Goal: Check status: Check status

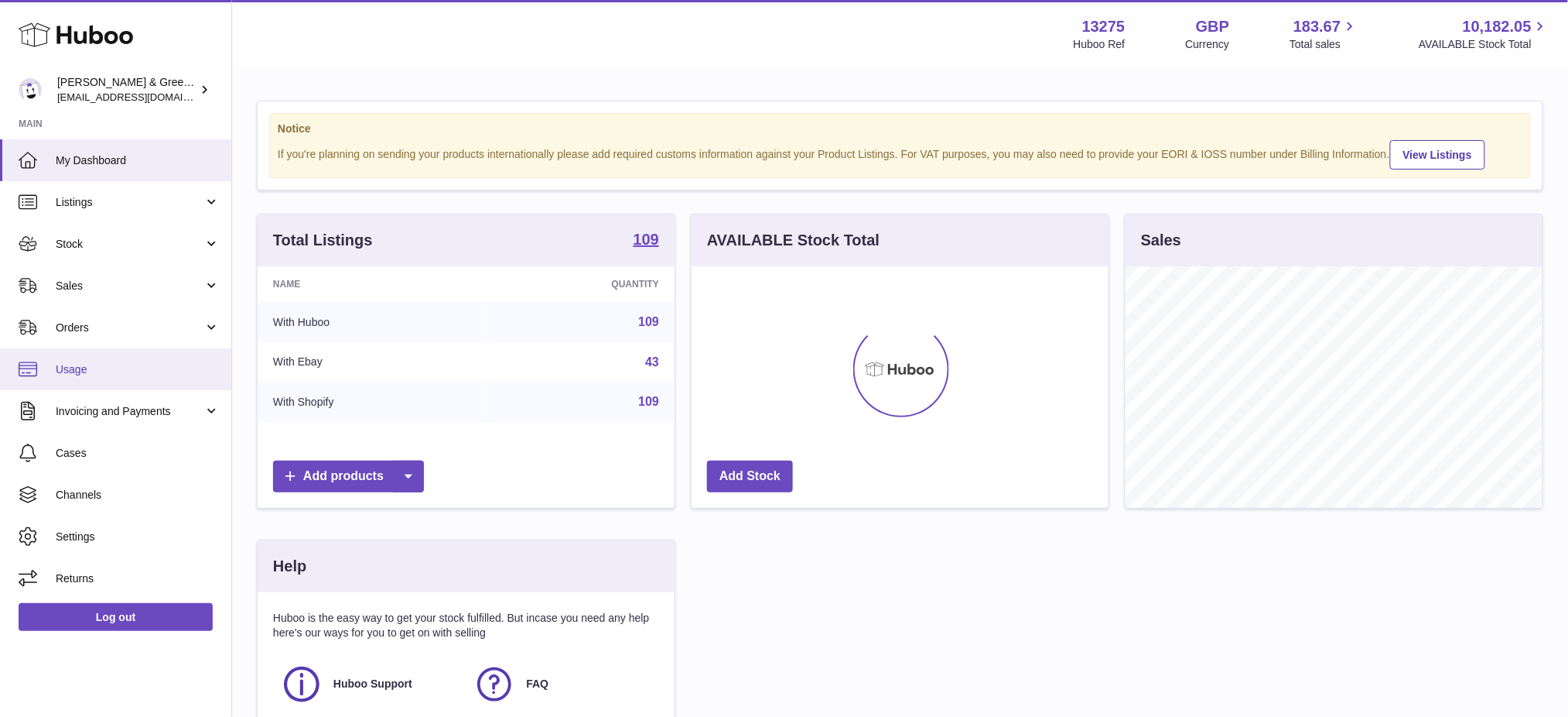
scroll to position [241, 417]
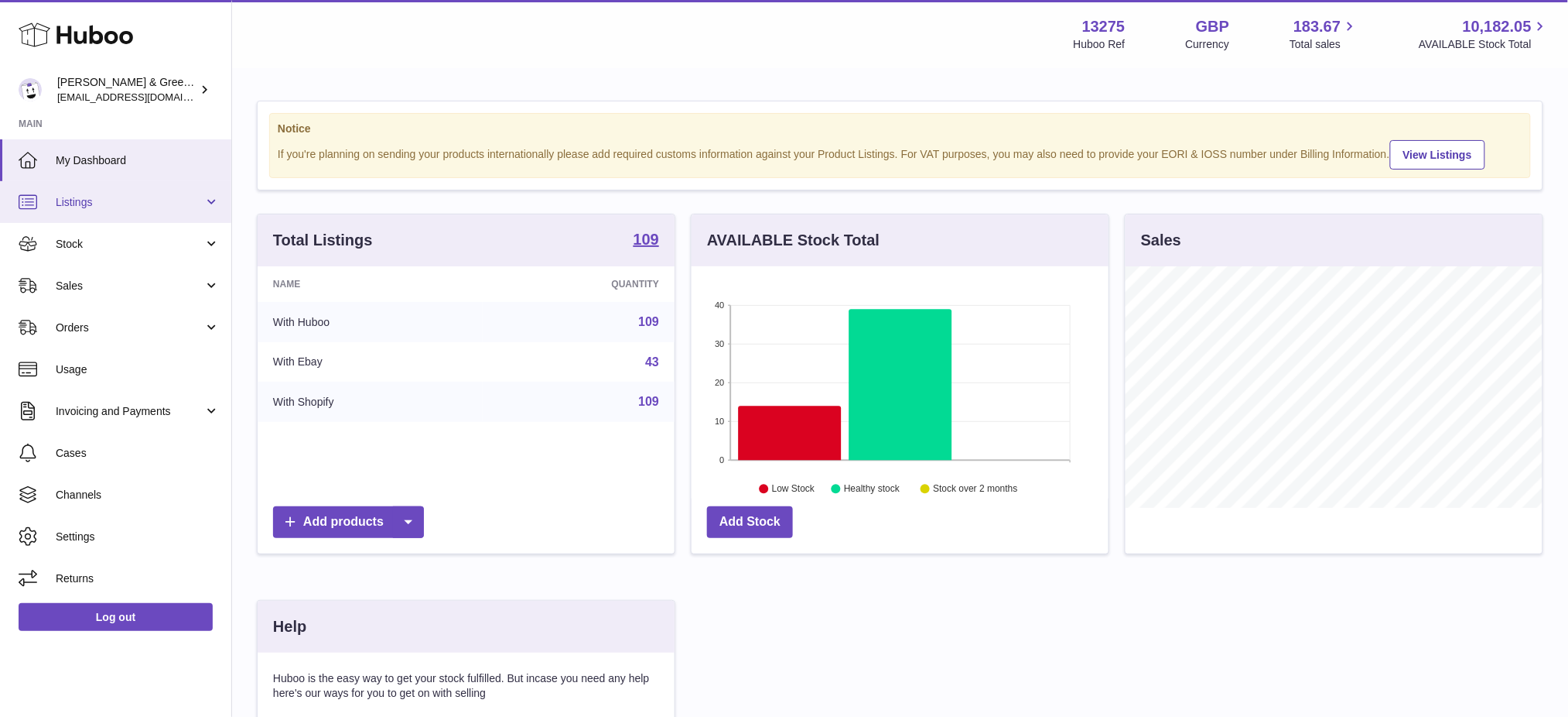
click at [122, 208] on link "Listings" at bounding box center [116, 202] width 232 height 42
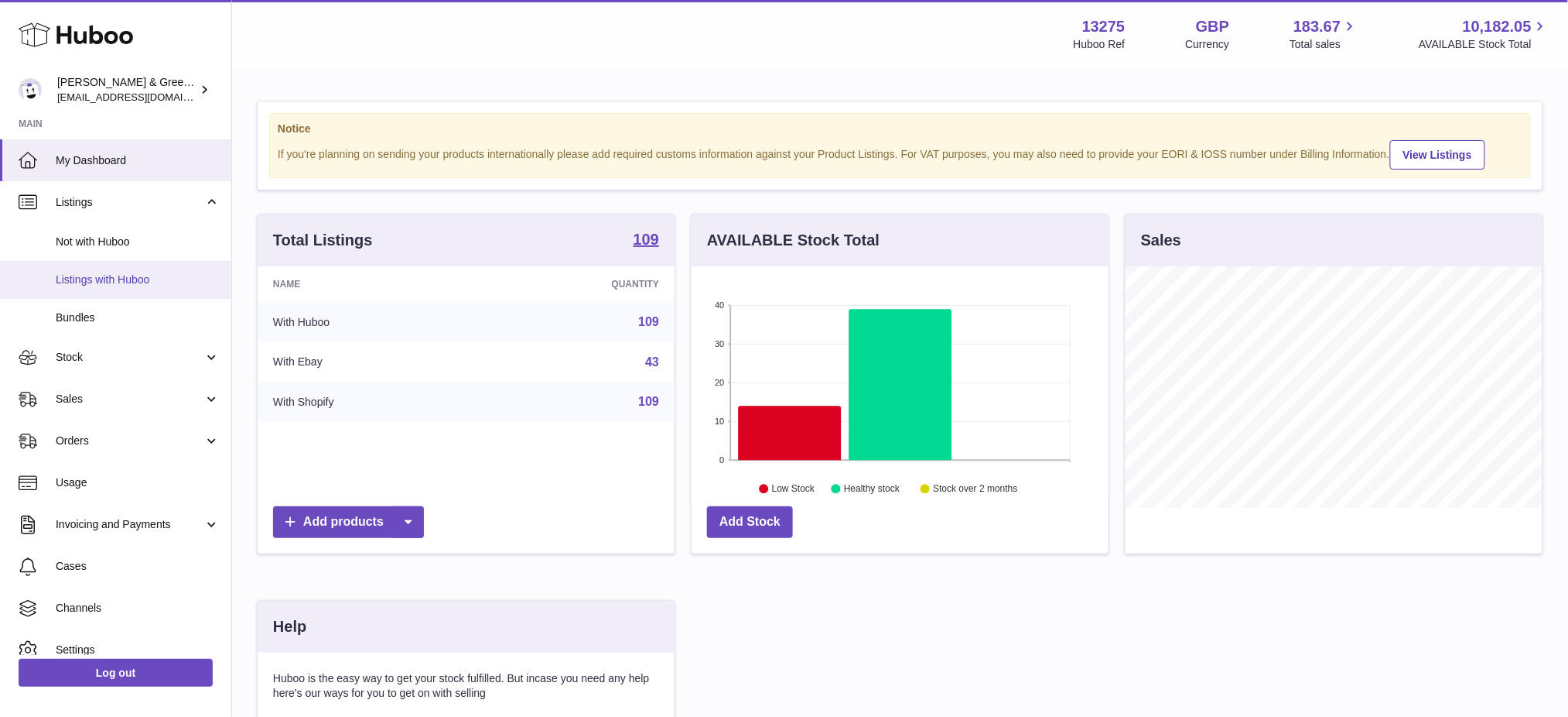
click at [99, 281] on span "Listings with Huboo" at bounding box center [137, 279] width 164 height 14
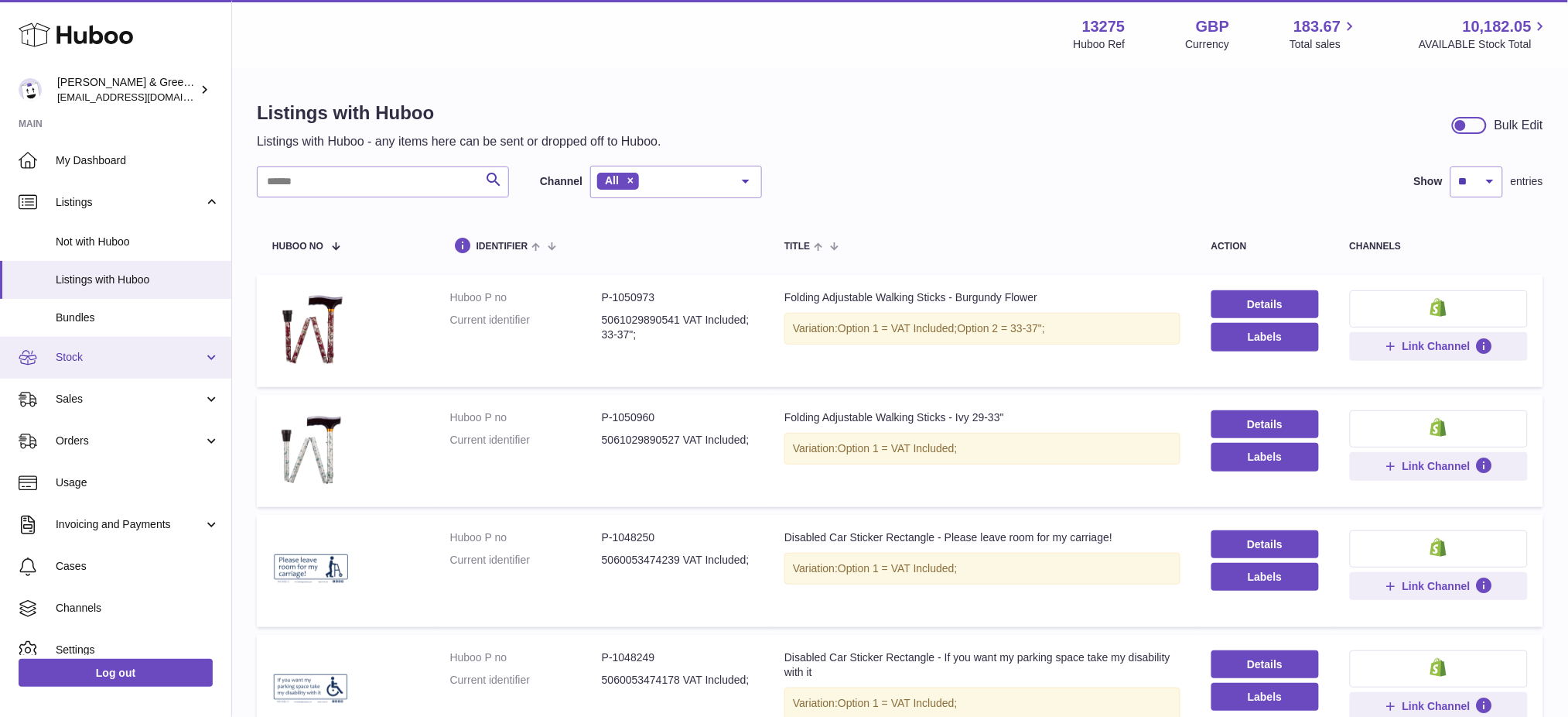
drag, startPoint x: 98, startPoint y: 358, endPoint x: 176, endPoint y: 365, distance: 78.3
click at [98, 358] on span "Stock" at bounding box center [129, 357] width 148 height 14
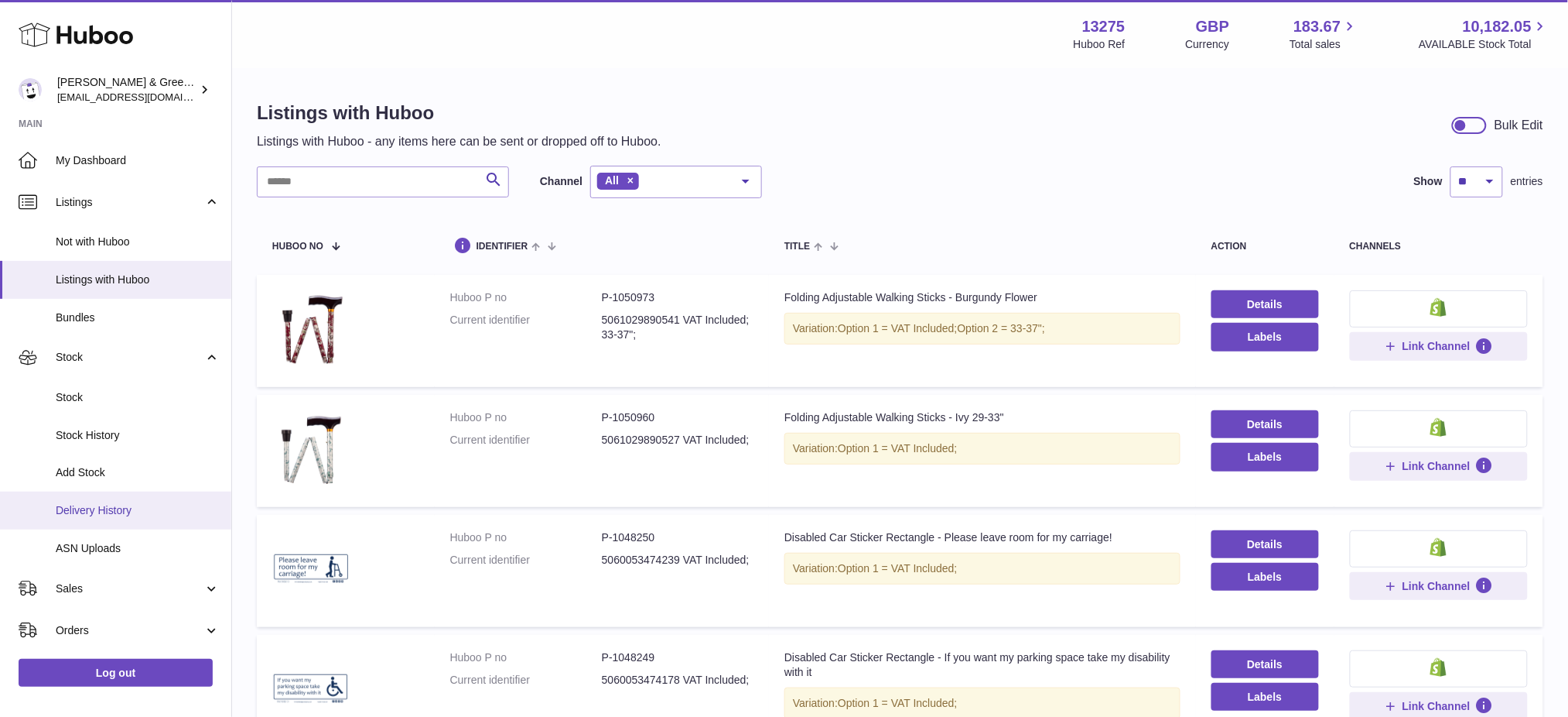
click at [102, 509] on span "Delivery History" at bounding box center [137, 510] width 164 height 14
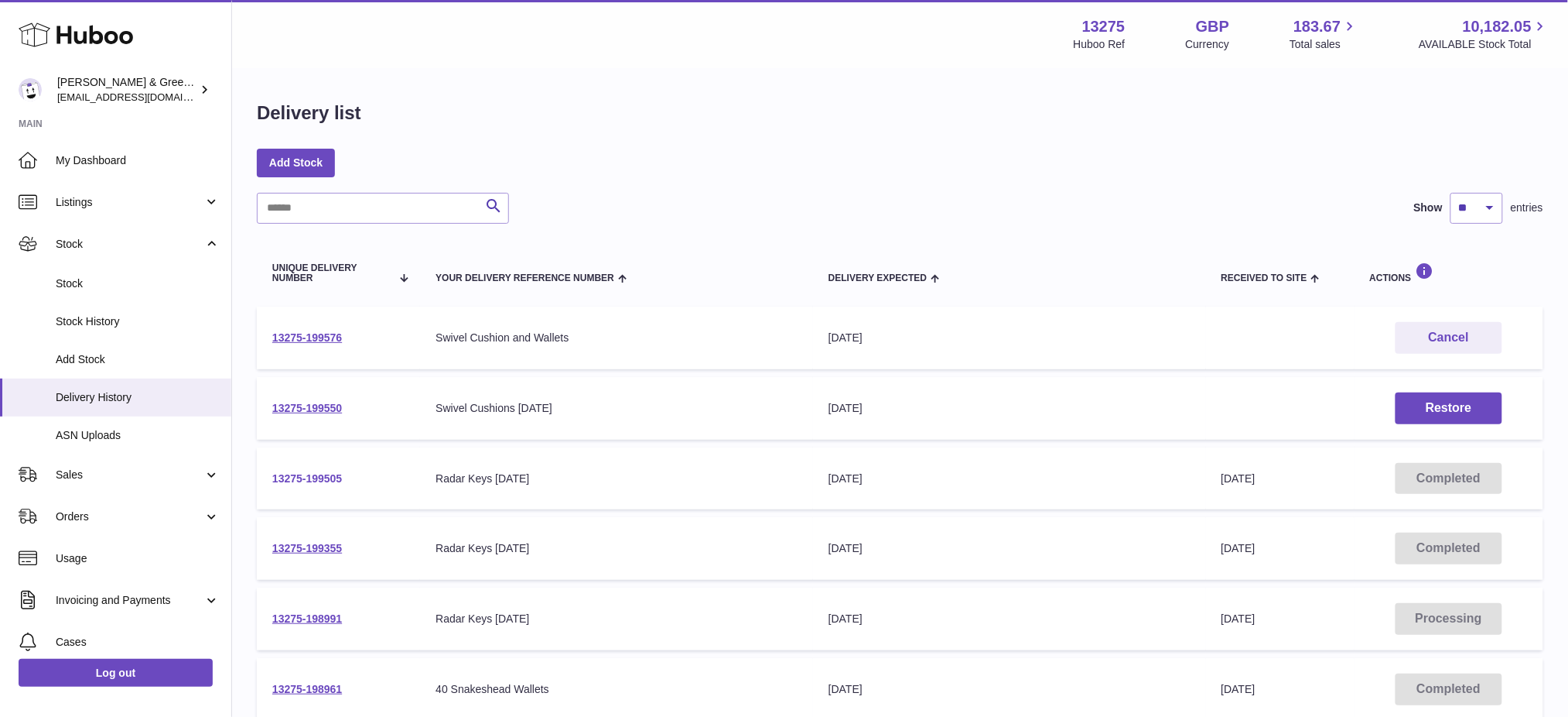
click at [316, 483] on link "13275-199505" at bounding box center [307, 479] width 70 height 13
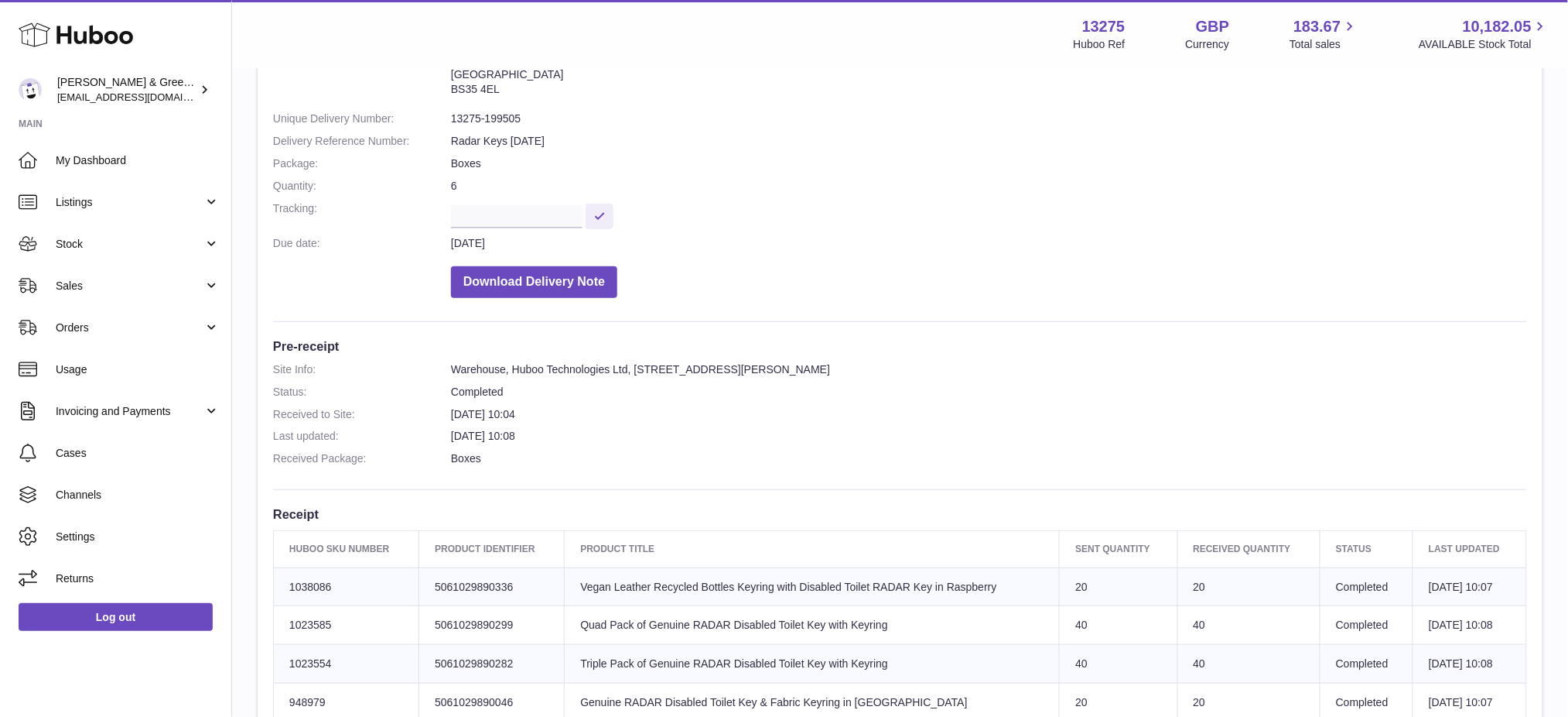
scroll to position [412, 0]
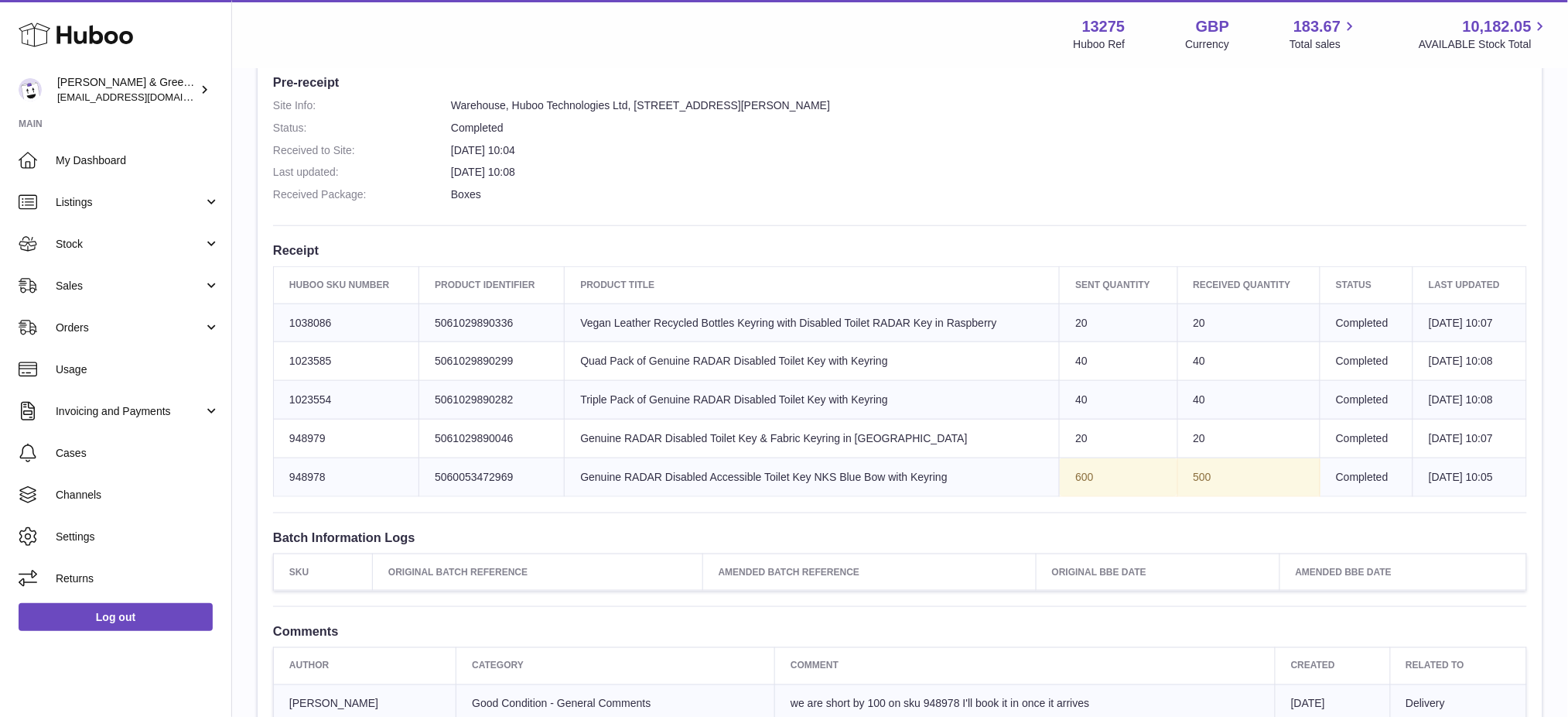
click at [312, 475] on td "Huboo SKU Number 948978" at bounding box center [347, 477] width 145 height 39
copy td "948978"
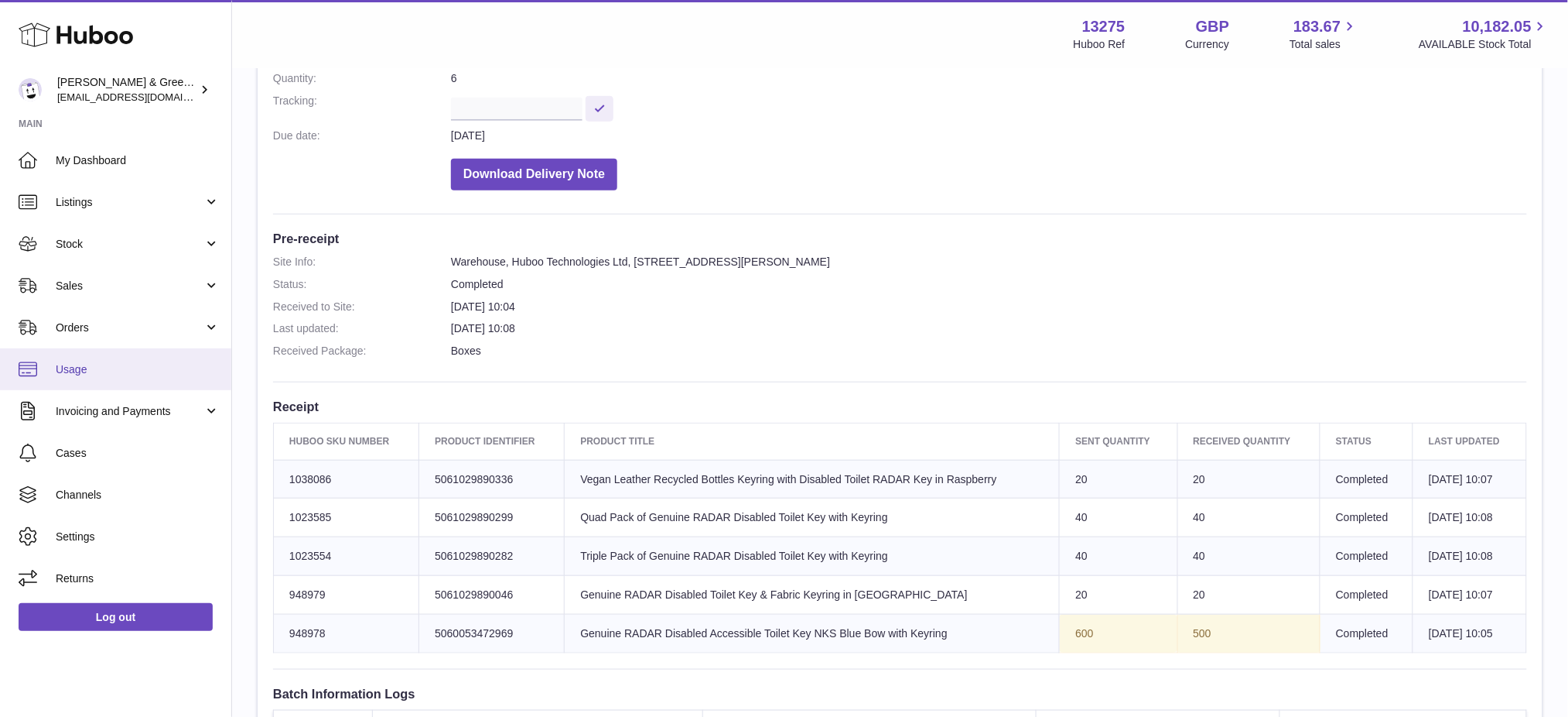
scroll to position [103, 0]
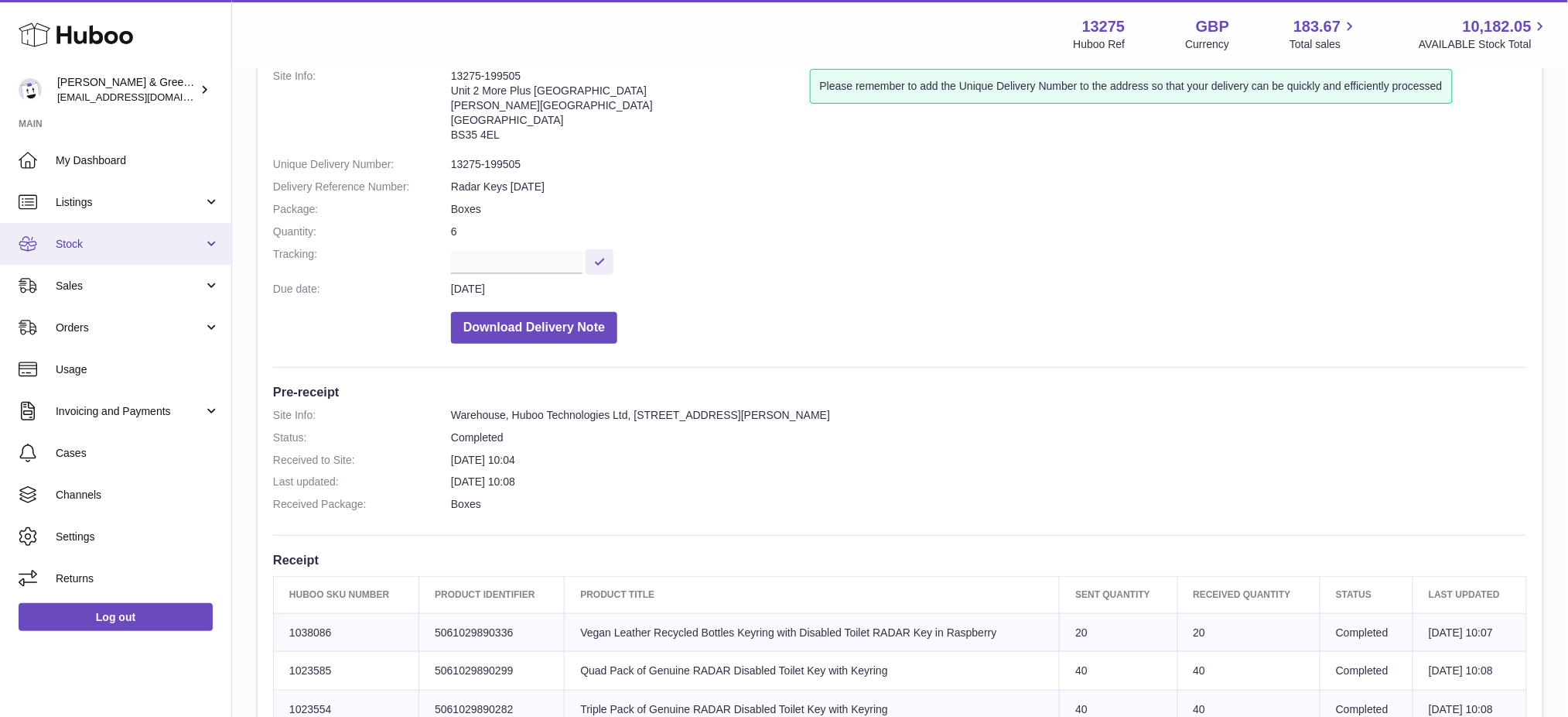
click at [96, 242] on span "Stock" at bounding box center [129, 244] width 148 height 14
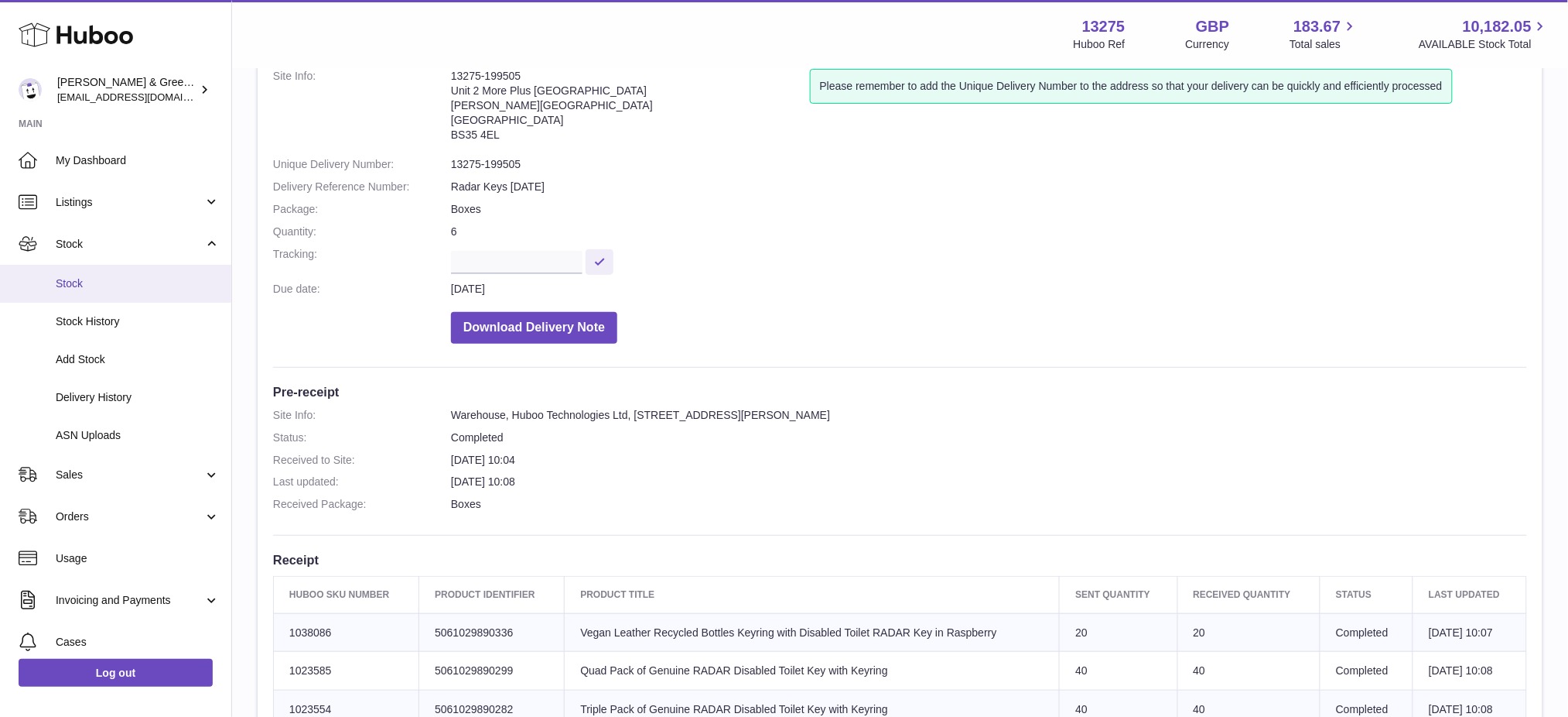
click at [93, 288] on span "Stock" at bounding box center [137, 284] width 164 height 14
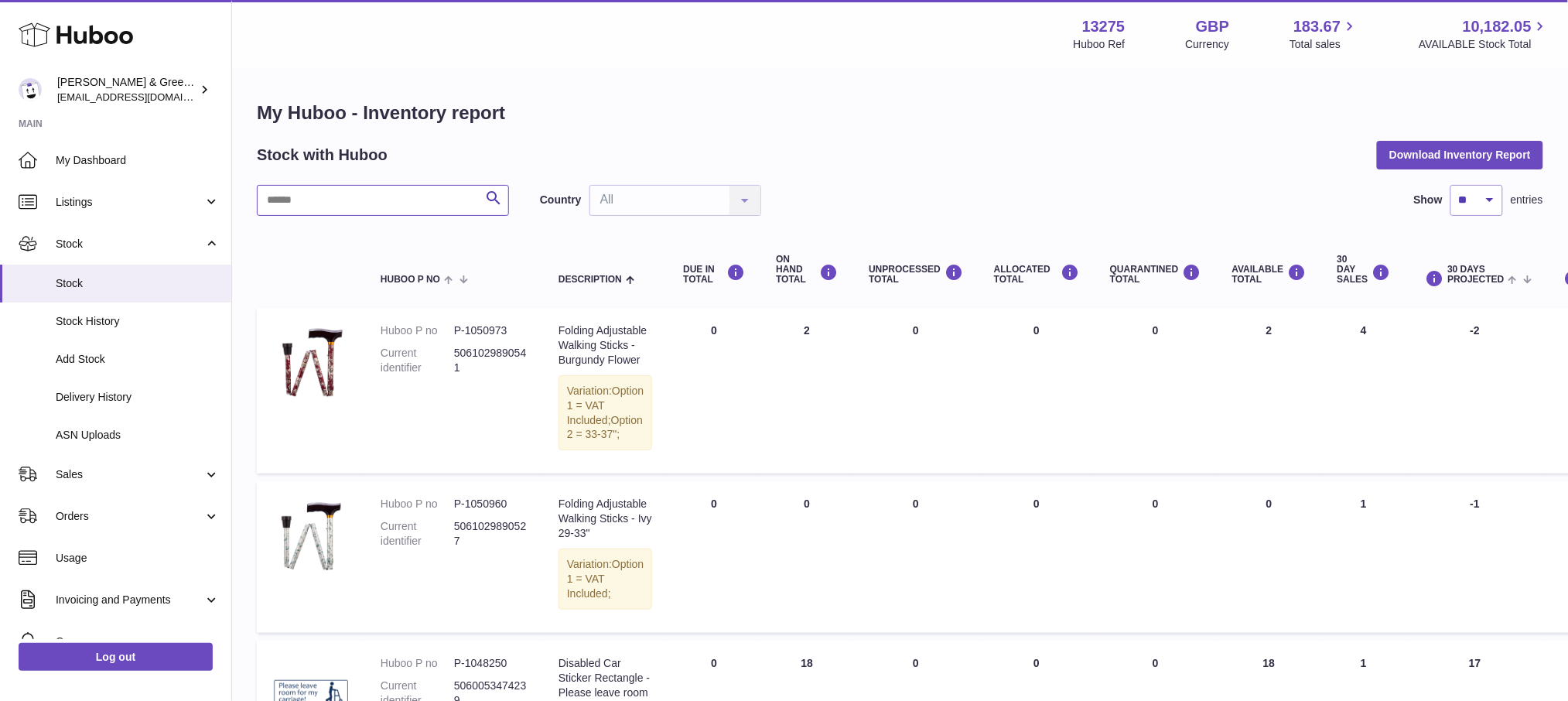
click at [325, 206] on input "text" at bounding box center [383, 200] width 252 height 31
paste input "******"
type input "******"
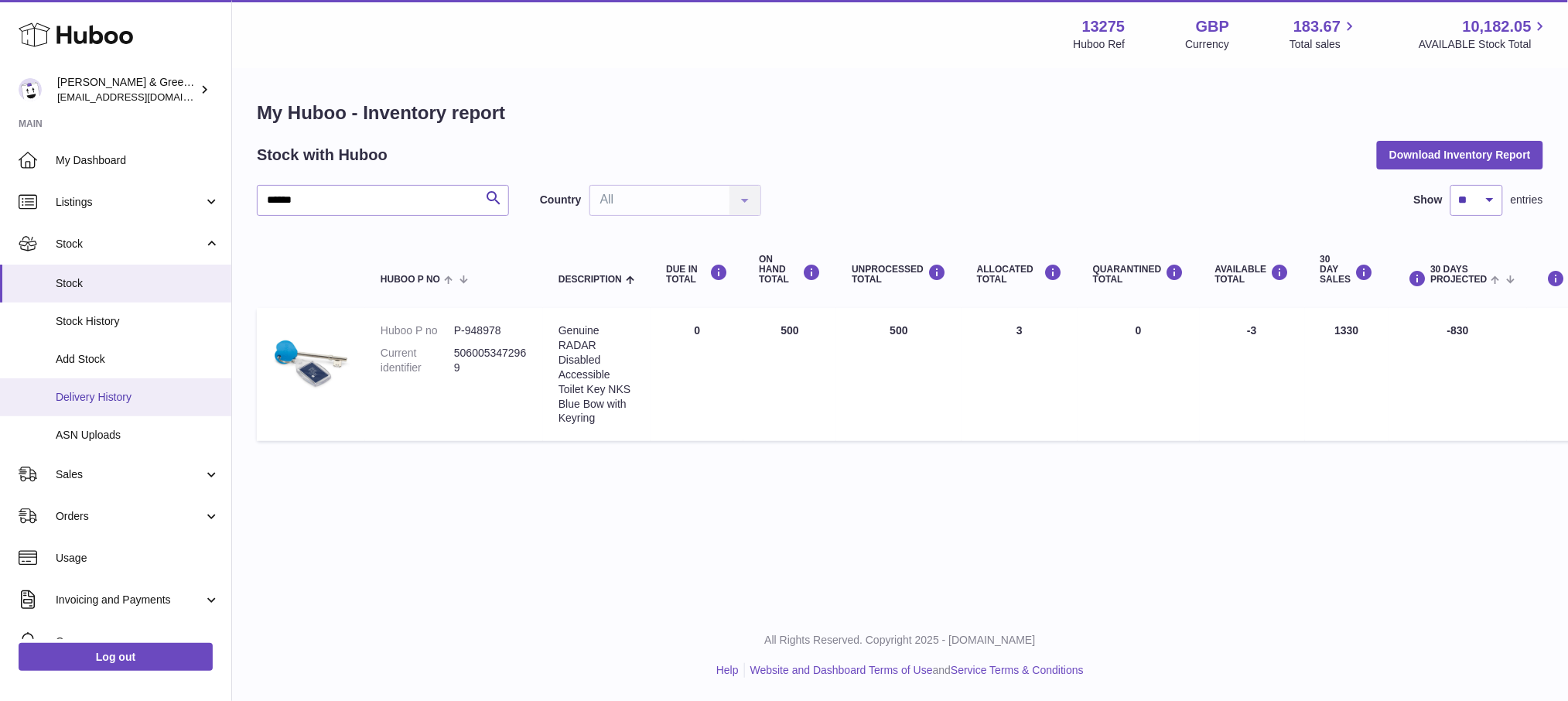
click at [101, 397] on span "Delivery History" at bounding box center [137, 397] width 164 height 14
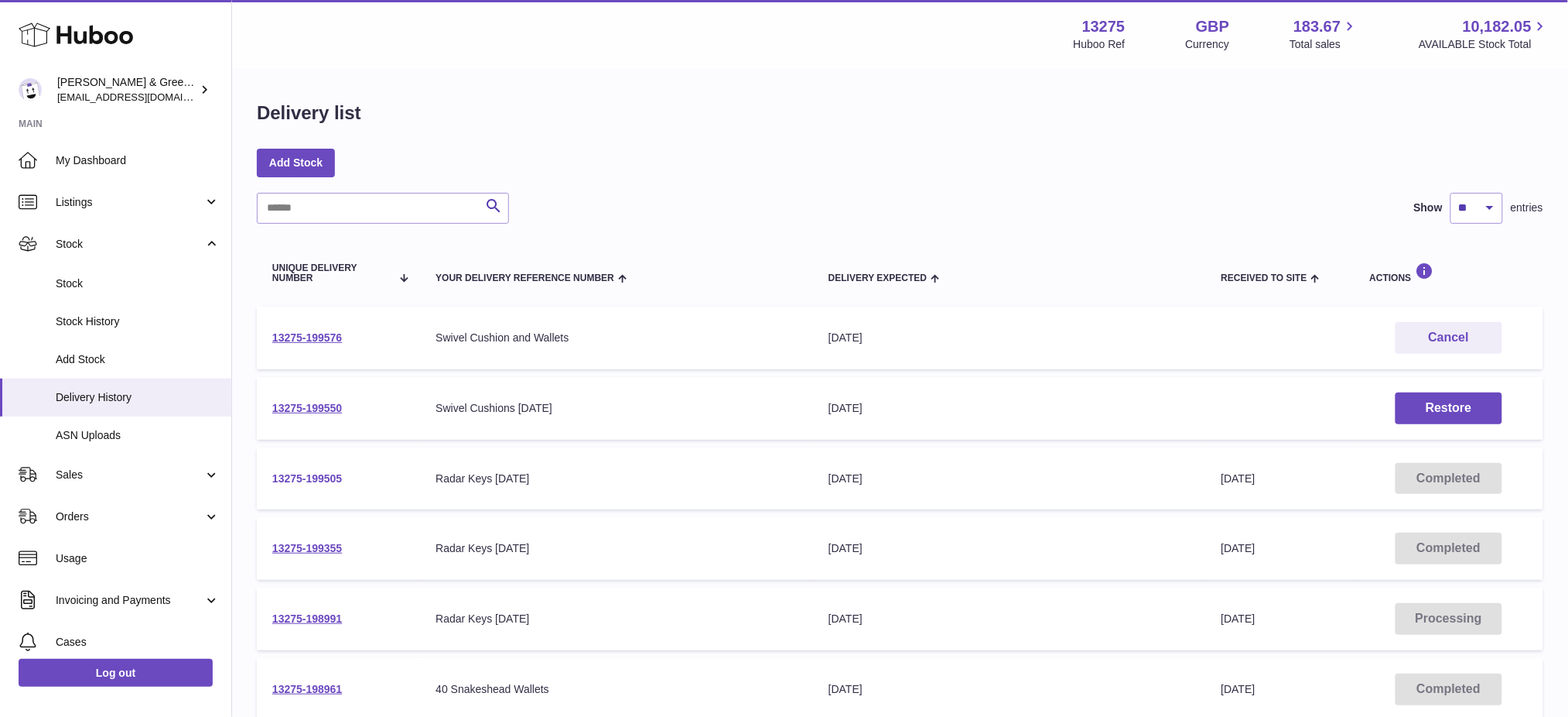
click at [313, 473] on link "13275-199505" at bounding box center [307, 479] width 70 height 13
